Goal: Task Accomplishment & Management: Complete application form

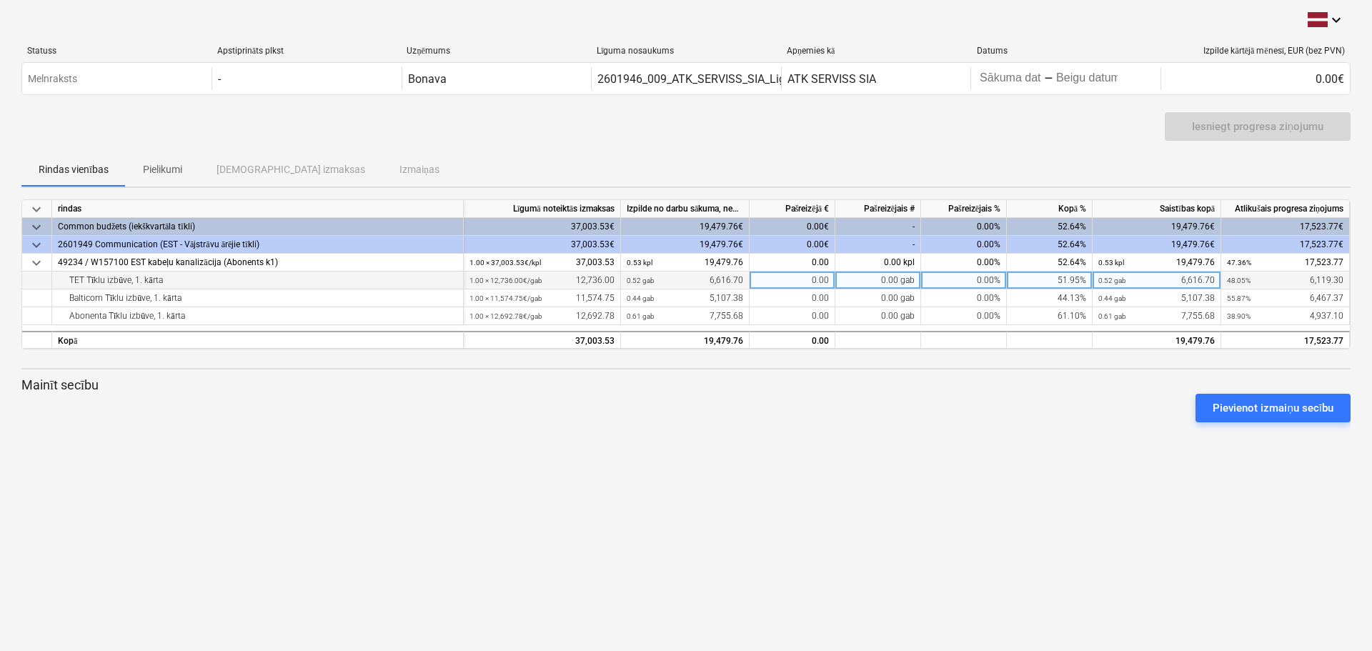
click at [814, 282] on div "0.00" at bounding box center [793, 281] width 86 height 18
type input "5969.30"
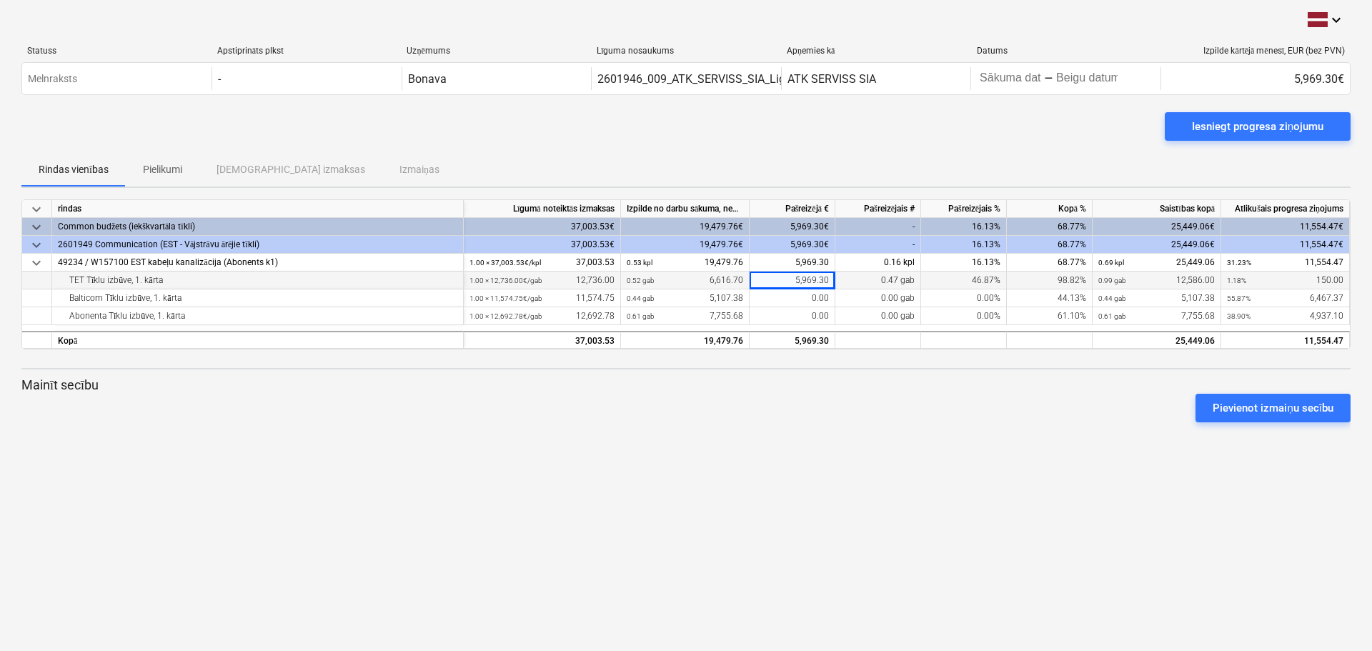
click at [746, 501] on div "keyboard_arrow_down Statuss Apstiprināts plkst Uzņēmums Līguma nosaukums Apņemi…" at bounding box center [686, 325] width 1372 height 651
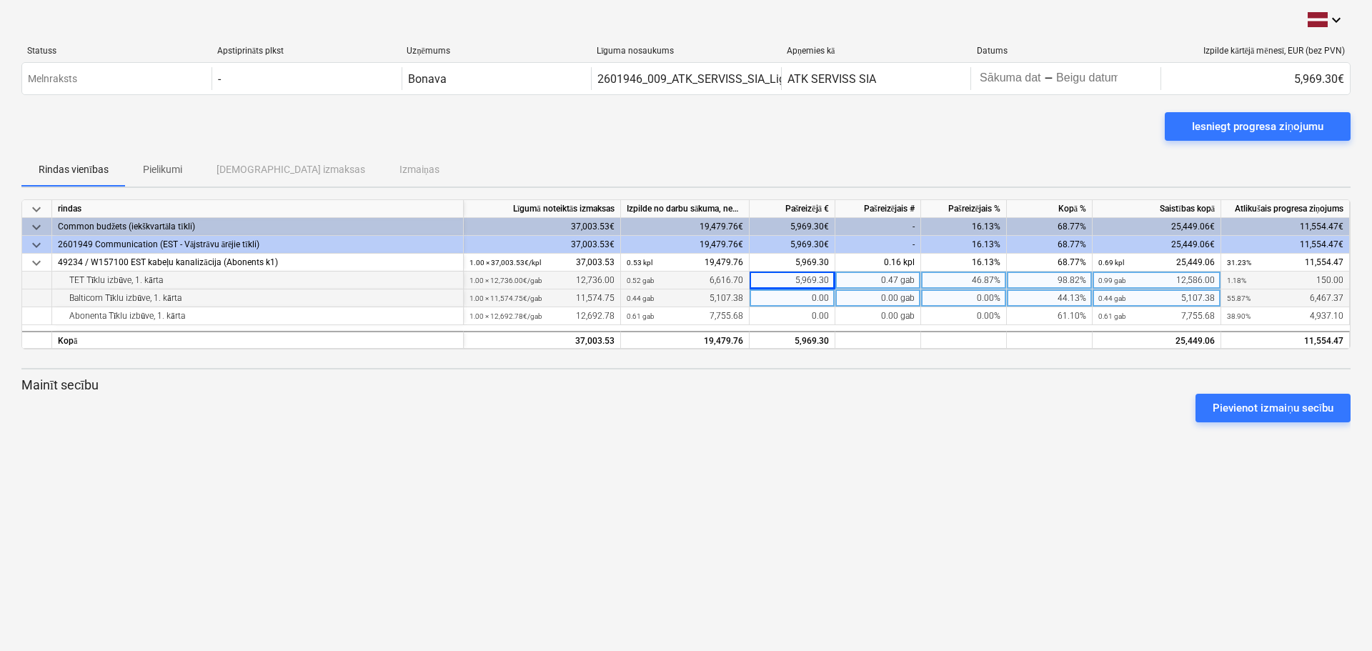
click at [813, 302] on div "0.00" at bounding box center [793, 298] width 86 height 18
type input "6317.37"
click at [811, 450] on div "keyboard_arrow_down Statuss Apstiprināts plkst Uzņēmums Līguma nosaukums Apņemi…" at bounding box center [686, 325] width 1372 height 651
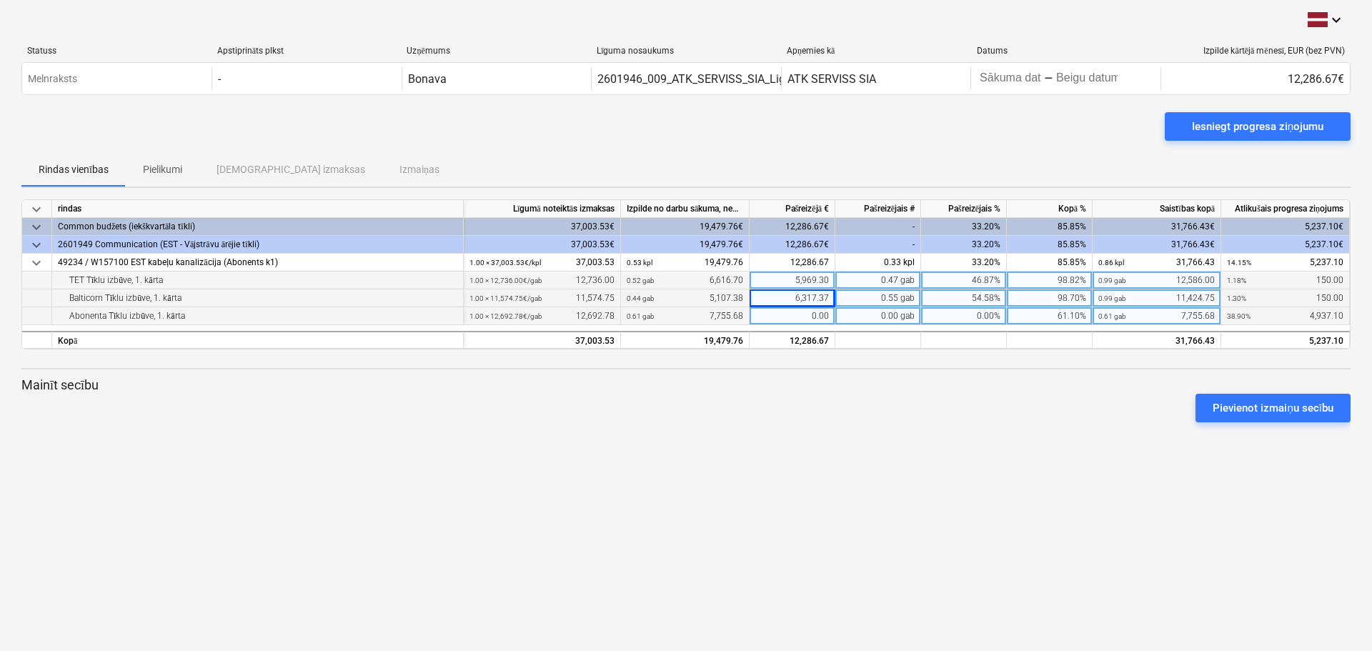
click at [823, 312] on div "0.00" at bounding box center [793, 316] width 86 height 18
click at [813, 317] on div "0.00" at bounding box center [793, 316] width 86 height 18
type input "4136.10"
click at [814, 457] on div "keyboard_arrow_down Statuss Apstiprināts plkst Uzņēmums Līguma nosaukums Apņemi…" at bounding box center [686, 325] width 1372 height 651
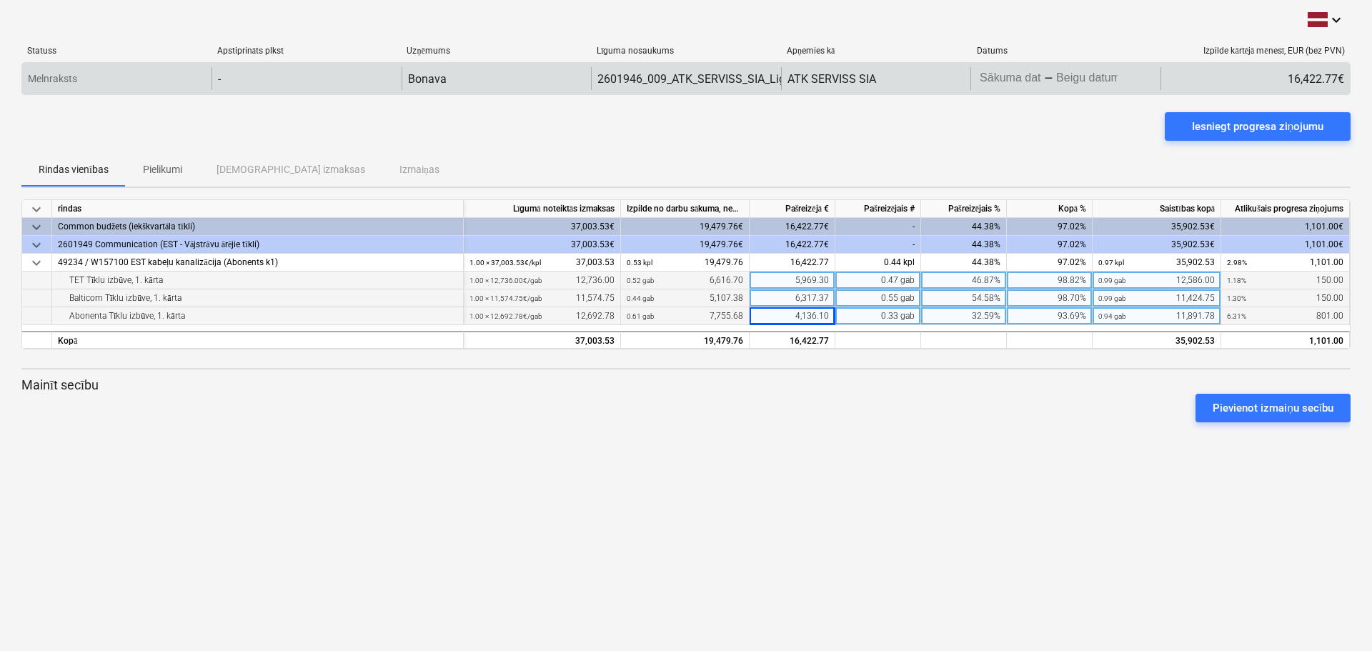
click at [1043, 76] on body "keyboard_arrow_down Statuss Apstiprināts plkst Uzņēmums Līguma nosaukums Apņemi…" at bounding box center [686, 325] width 1372 height 651
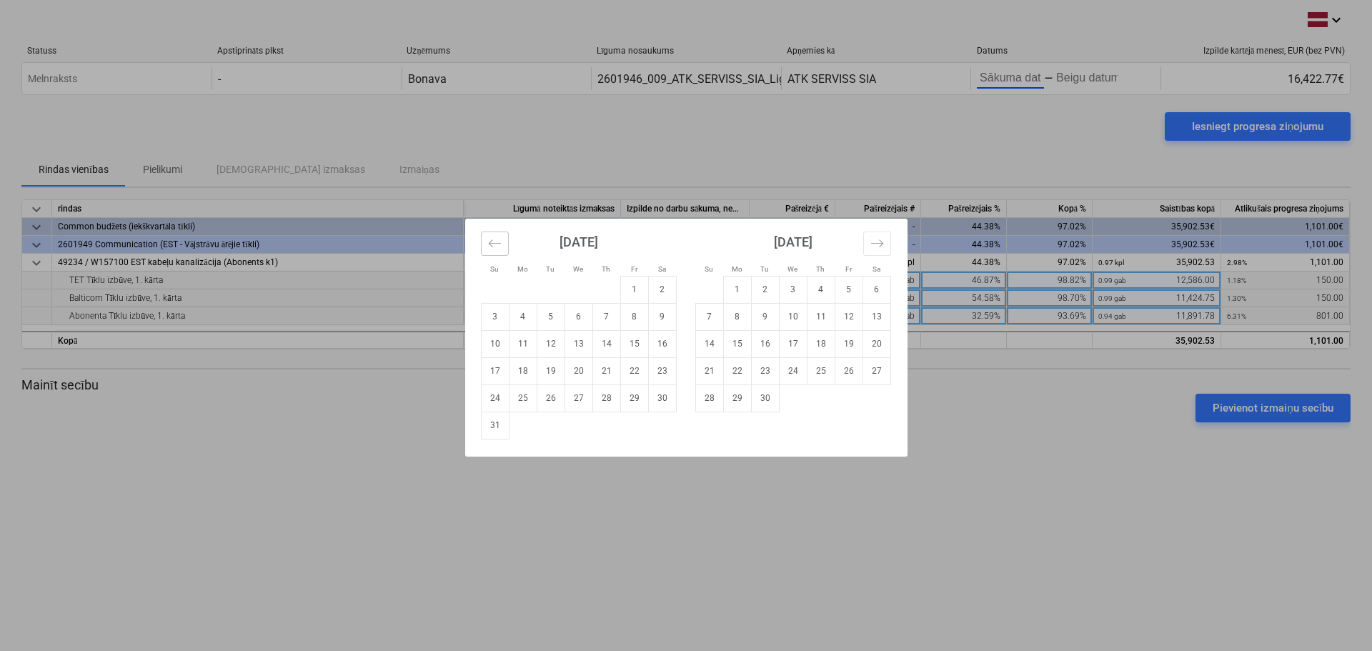
click at [488, 242] on icon "Move backward to switch to the previous month." at bounding box center [495, 244] width 14 height 14
click at [548, 289] on td "1" at bounding box center [551, 289] width 28 height 27
type input "[DATE]"
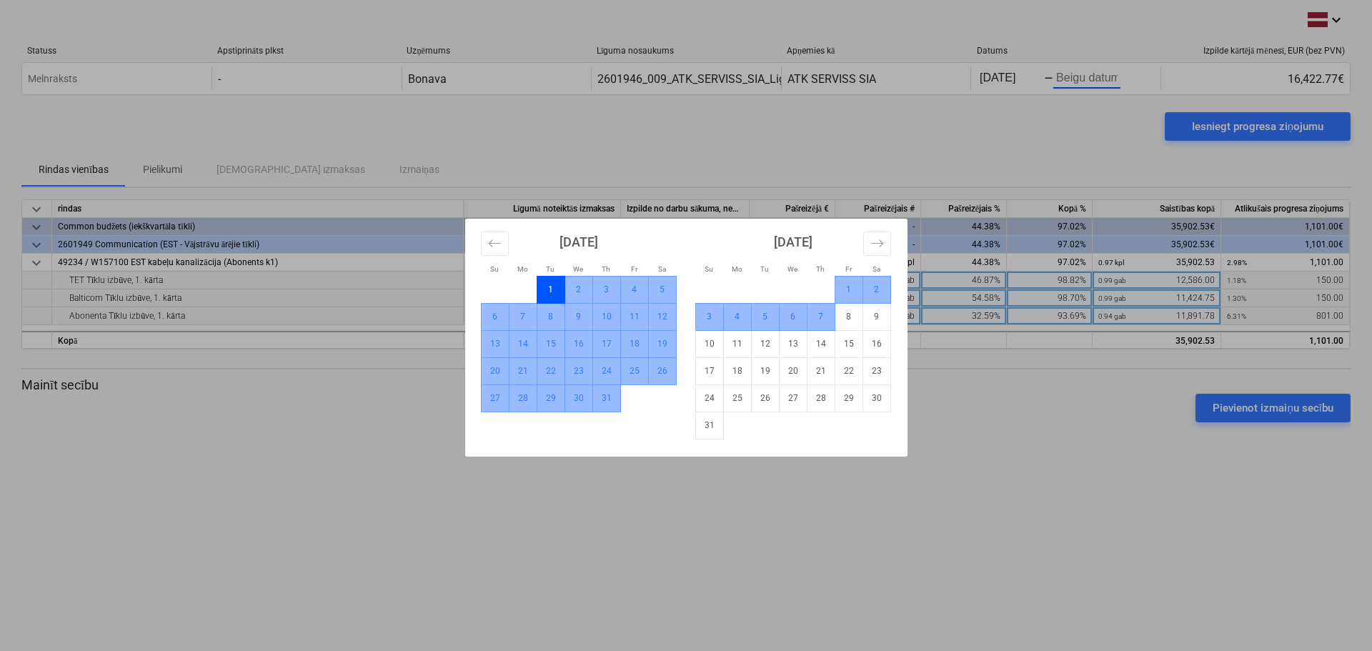
click at [820, 317] on td "7" at bounding box center [821, 316] width 28 height 27
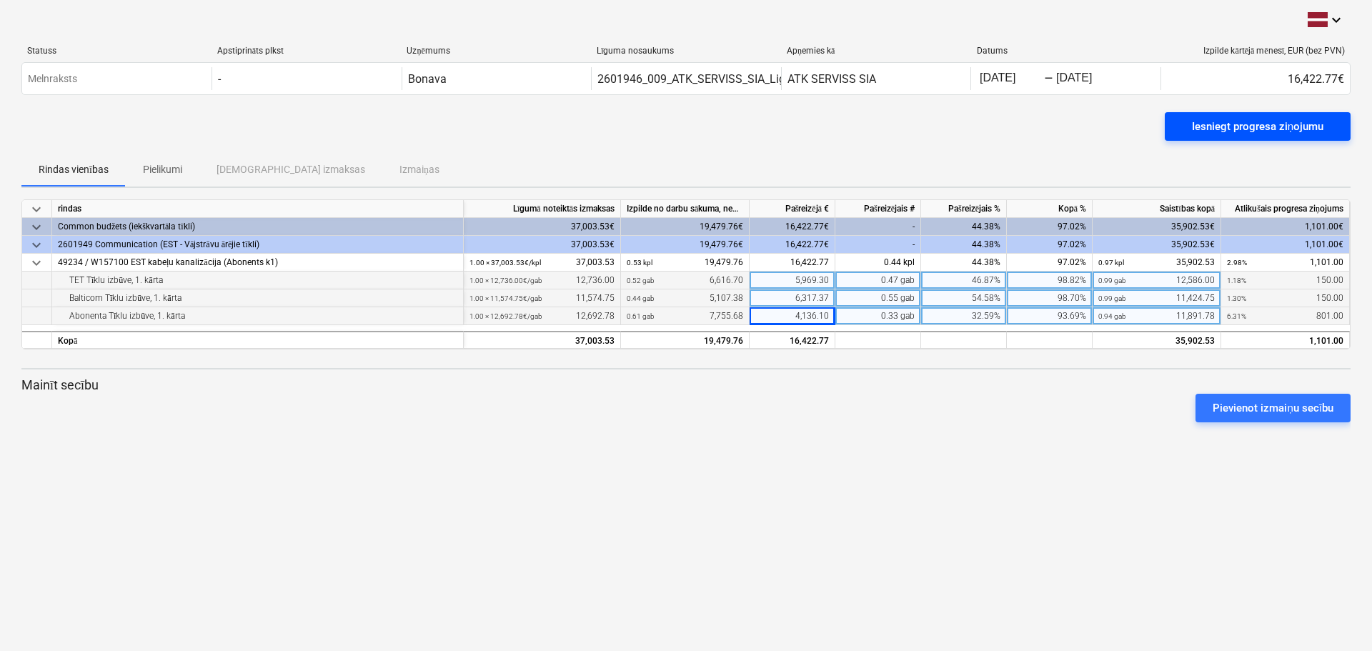
click at [1255, 121] on div "Iesniegt progresa ziņojumu" at bounding box center [1258, 126] width 132 height 19
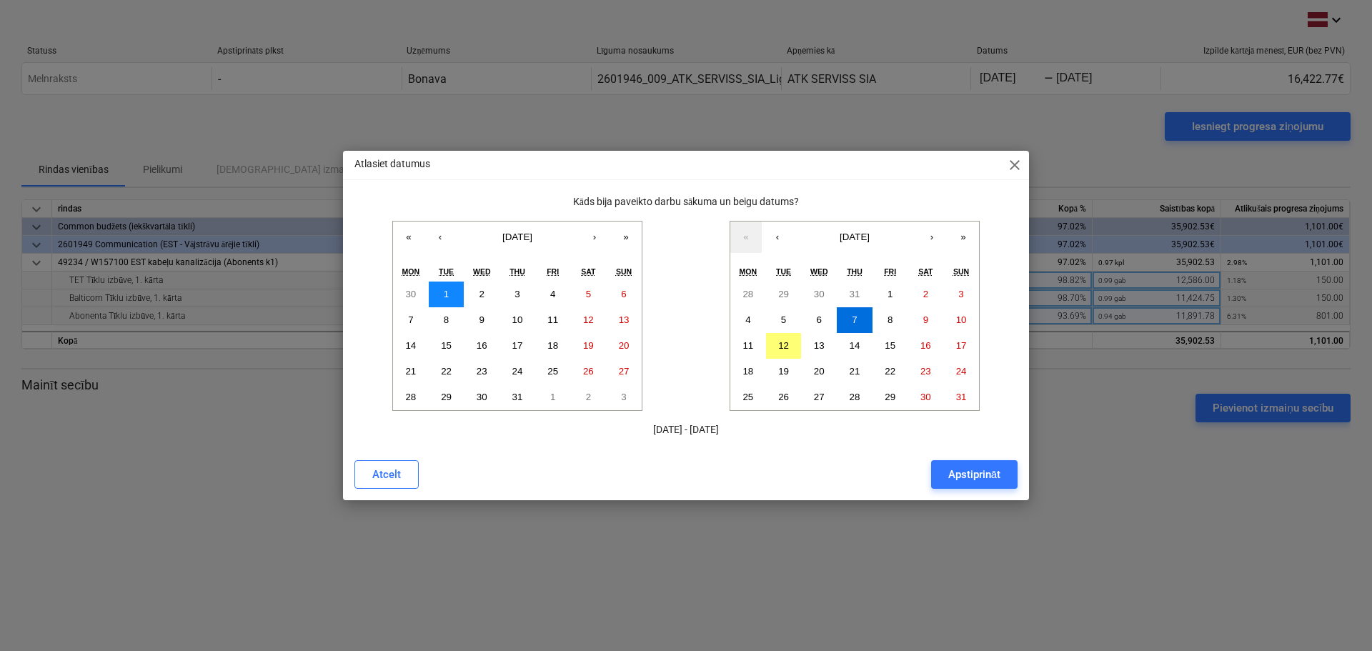
click at [441, 292] on button "1" at bounding box center [447, 295] width 36 height 26
click at [953, 470] on div "Apstiprināt" at bounding box center [974, 474] width 52 height 19
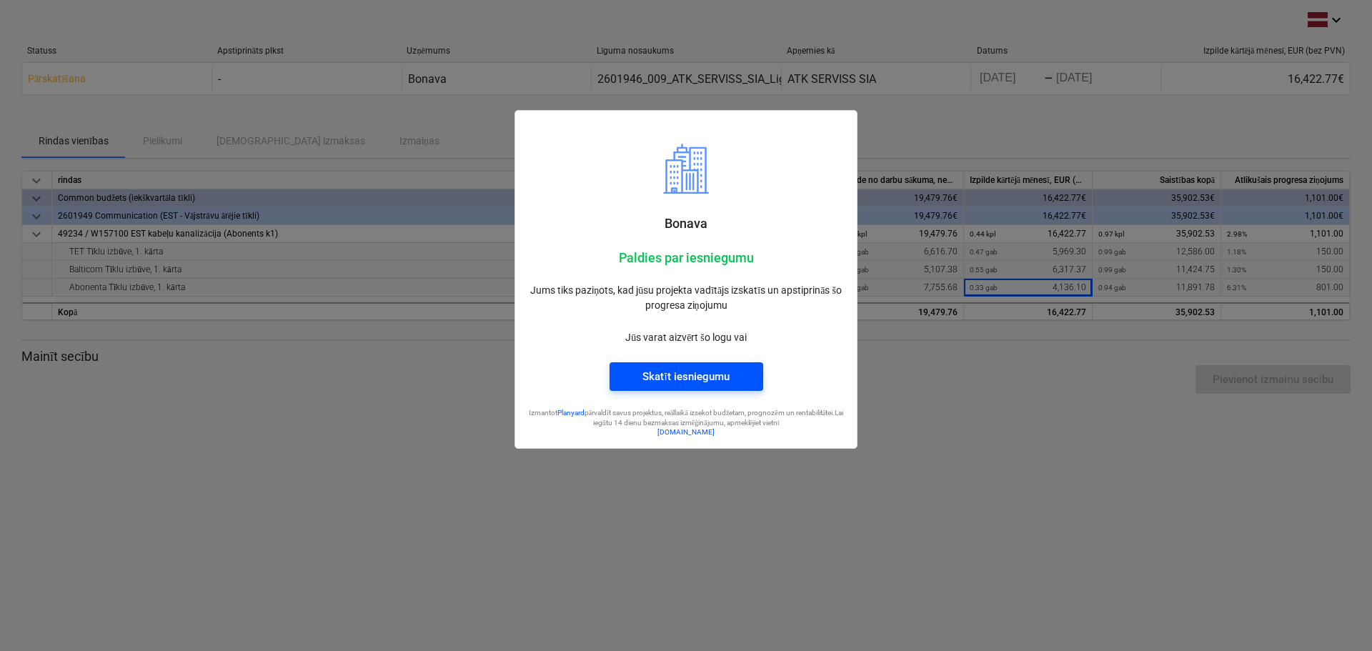
click at [736, 380] on span "Skatīt iesniegumu" at bounding box center [686, 376] width 119 height 19
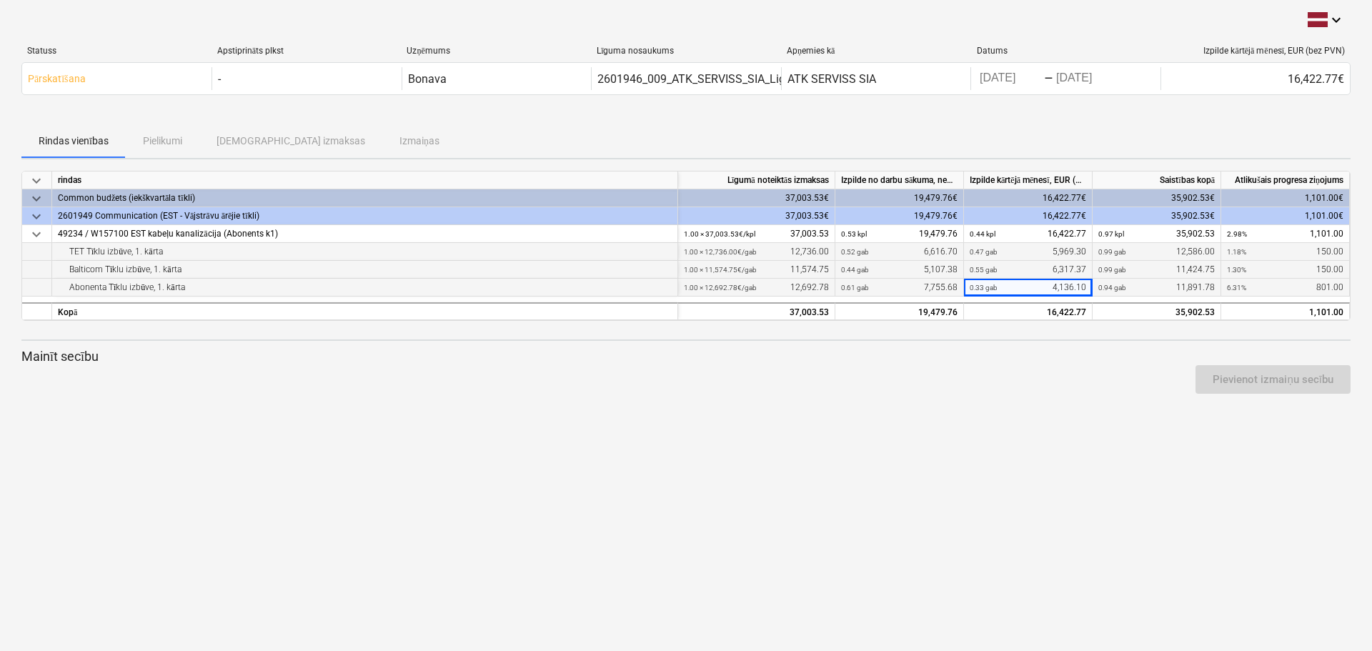
click at [638, 586] on div "keyboard_arrow_down Statuss Apstiprināts plkst Uzņēmums Līguma nosaukums Apņemi…" at bounding box center [686, 325] width 1372 height 651
